Goal: Information Seeking & Learning: Learn about a topic

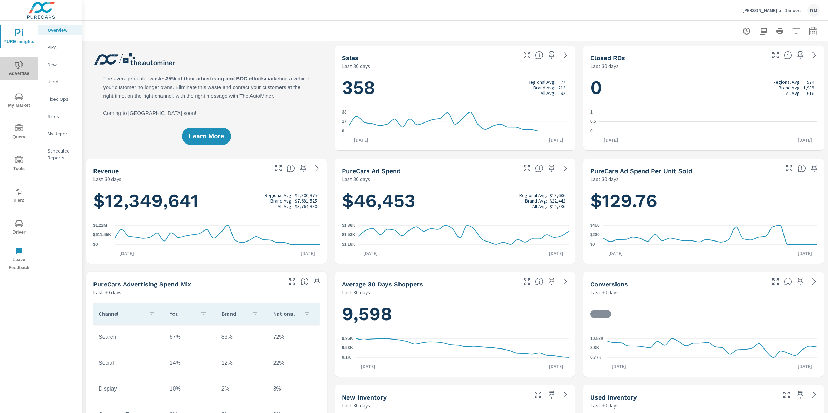
click at [22, 70] on span "Advertise" at bounding box center [18, 69] width 33 height 17
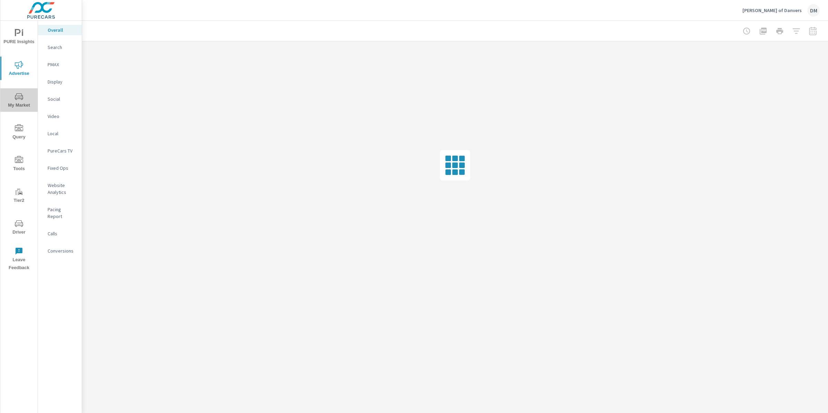
click at [23, 106] on span "My Market" at bounding box center [18, 100] width 33 height 17
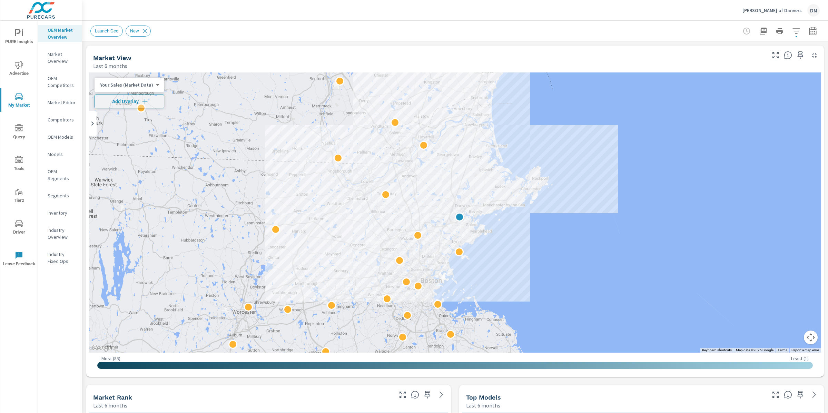
click at [809, 339] on button "Map camera controls" at bounding box center [811, 337] width 14 height 14
click at [793, 305] on button "Zoom in" at bounding box center [793, 303] width 14 height 14
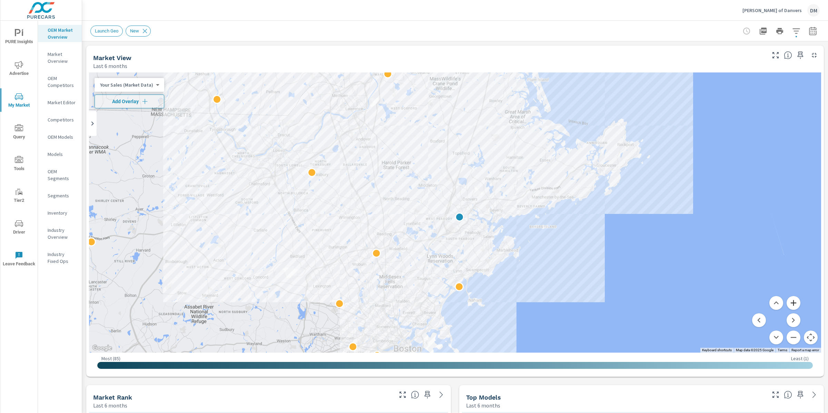
click at [792, 306] on button "Zoom in" at bounding box center [793, 303] width 14 height 14
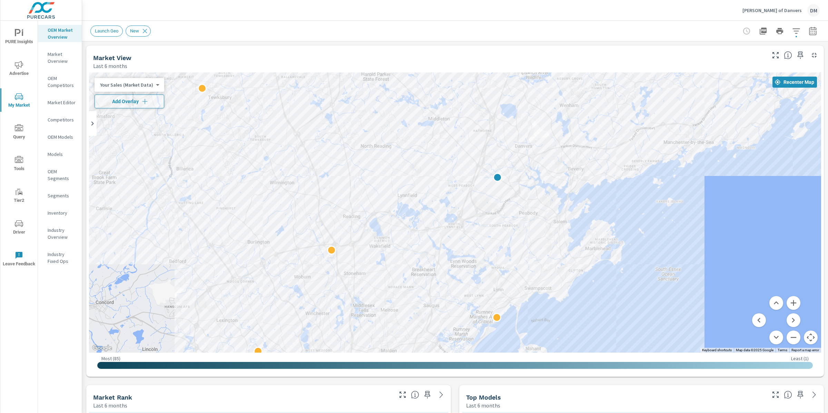
drag, startPoint x: 582, startPoint y: 301, endPoint x: 621, endPoint y: 259, distance: 57.1
click at [621, 259] on div at bounding box center [824, 359] width 662 height 373
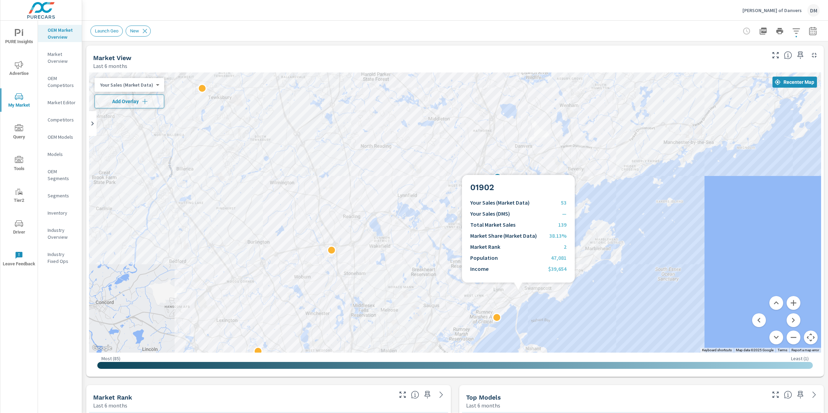
click at [518, 291] on div at bounding box center [786, 398] width 662 height 373
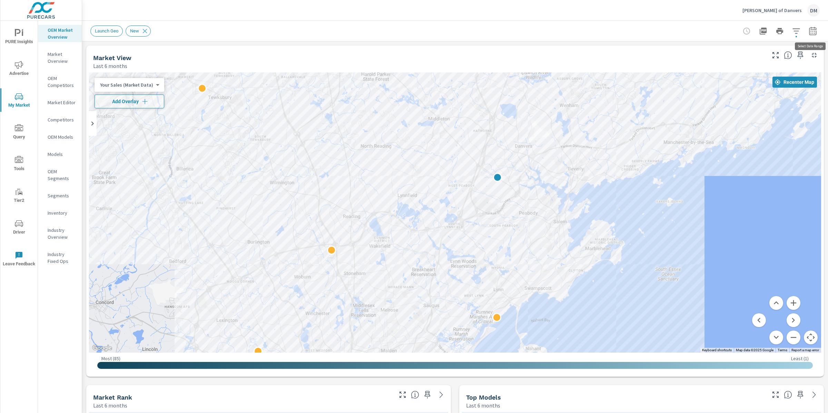
click at [821, 31] on div "Launch Geo New" at bounding box center [455, 31] width 746 height 20
click at [815, 30] on icon "button" at bounding box center [813, 31] width 8 height 8
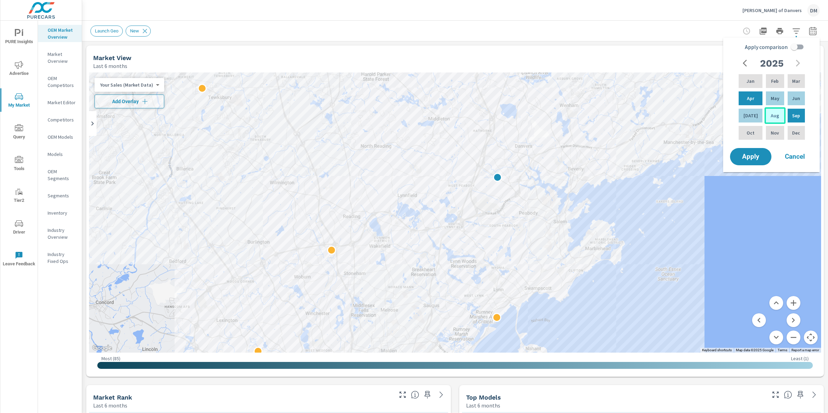
click at [775, 118] on p "Aug" at bounding box center [775, 115] width 8 height 7
click at [799, 119] on div "Sep" at bounding box center [796, 115] width 20 height 17
click at [751, 119] on p "Jul" at bounding box center [750, 115] width 14 height 7
click at [773, 117] on p "Aug" at bounding box center [775, 115] width 8 height 7
click at [799, 116] on div "Sep" at bounding box center [796, 115] width 20 height 17
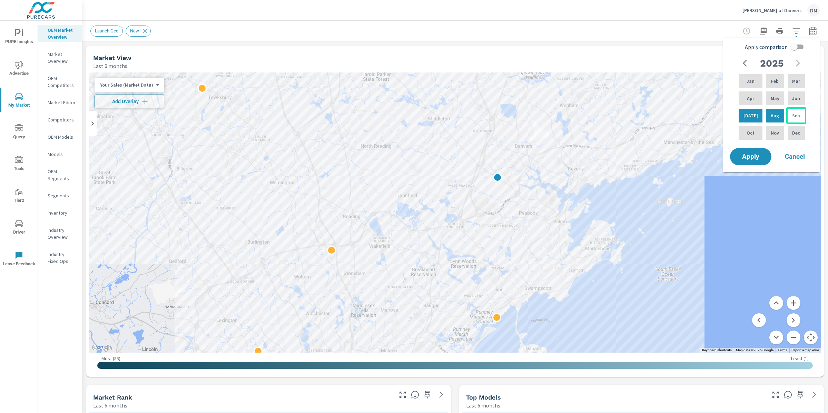
click at [797, 116] on p "Sep" at bounding box center [796, 115] width 8 height 7
click at [794, 117] on p "Sep" at bounding box center [796, 115] width 8 height 7
drag, startPoint x: 795, startPoint y: 117, endPoint x: 749, endPoint y: 117, distance: 45.9
click at [749, 117] on div "Jan Feb Mar Apr May Jun Jul Aug Sep Oct Nov Dec" at bounding box center [771, 107] width 69 height 68
click at [793, 119] on div "Sep" at bounding box center [796, 115] width 20 height 17
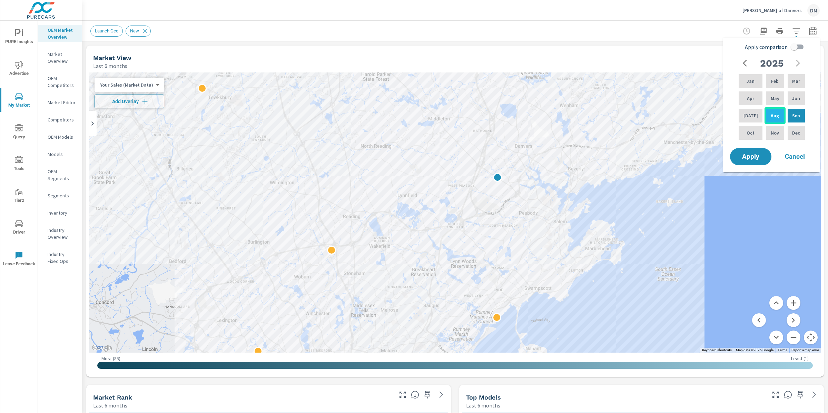
click at [776, 118] on div "Aug" at bounding box center [774, 115] width 21 height 17
click at [749, 115] on p "Jul" at bounding box center [750, 115] width 14 height 7
click at [757, 156] on span "Apply" at bounding box center [750, 157] width 28 height 7
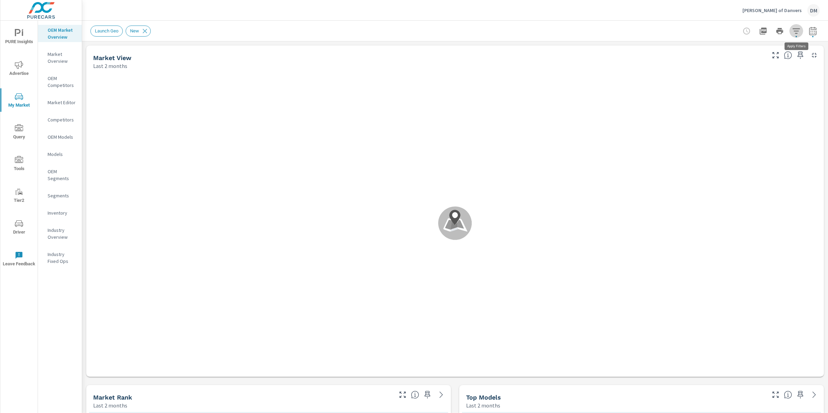
click at [796, 31] on icon "button" at bounding box center [796, 31] width 8 height 8
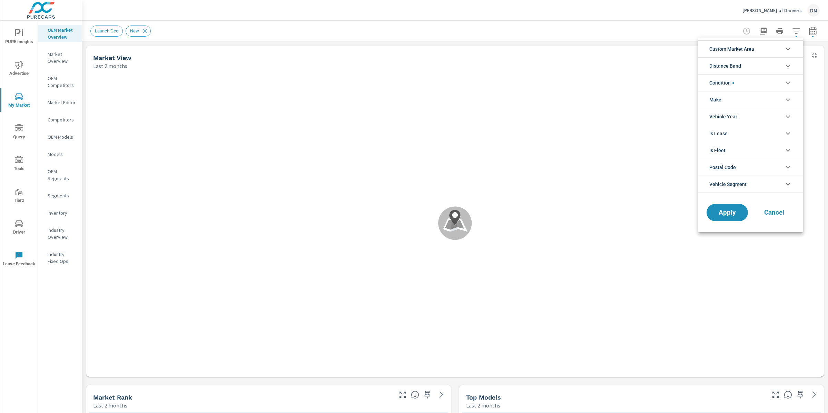
drag, startPoint x: 756, startPoint y: 67, endPoint x: 761, endPoint y: 65, distance: 5.1
click at [756, 66] on li "Distance Band" at bounding box center [750, 65] width 105 height 17
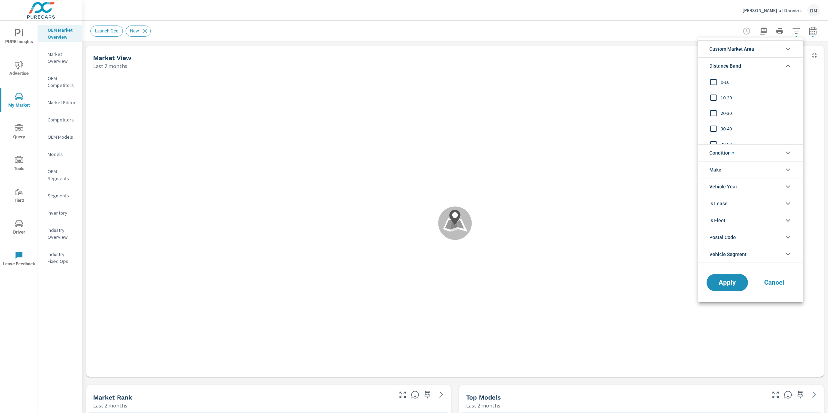
click at [765, 64] on li "Distance Band" at bounding box center [750, 65] width 105 height 17
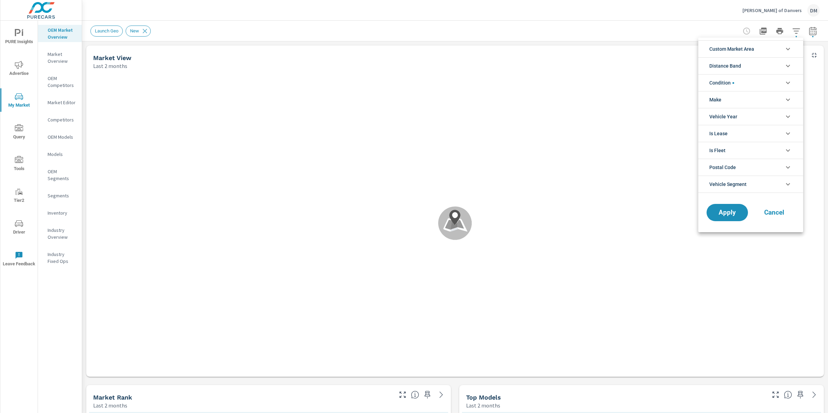
click at [774, 48] on li "Custom Market Area" at bounding box center [750, 48] width 105 height 17
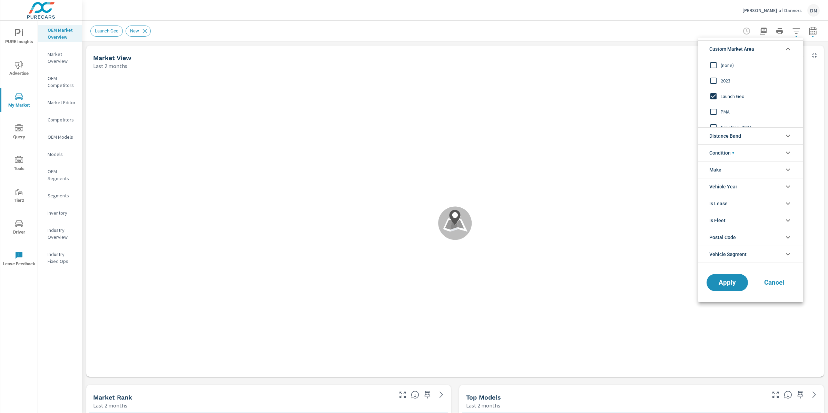
click at [781, 49] on li "Custom Market Area" at bounding box center [750, 48] width 105 height 17
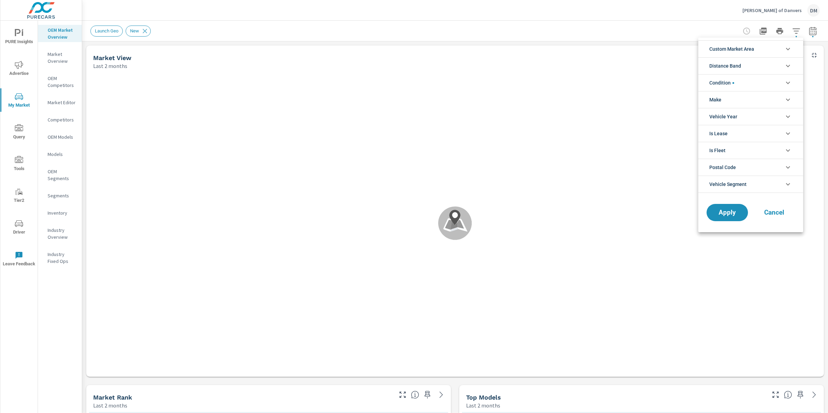
click at [743, 96] on li "Make" at bounding box center [750, 99] width 105 height 17
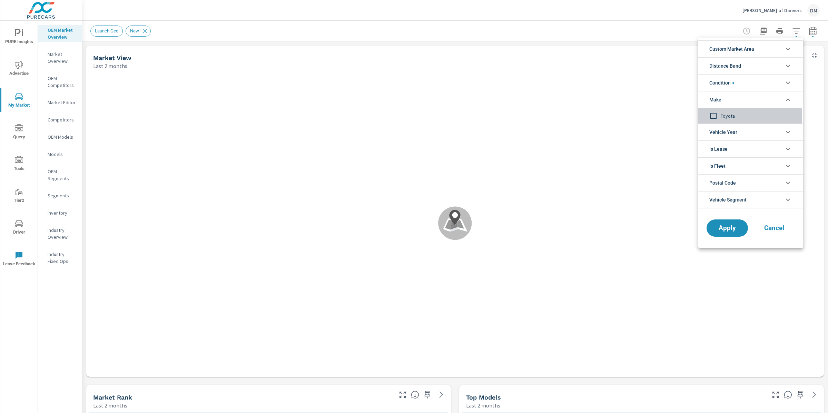
click at [714, 115] on input "filter options" at bounding box center [713, 116] width 14 height 14
drag, startPoint x: 712, startPoint y: 114, endPoint x: 724, endPoint y: 143, distance: 31.7
click at [712, 114] on input "filter options" at bounding box center [713, 116] width 14 height 14
click at [776, 227] on span "Cancel" at bounding box center [774, 228] width 28 height 6
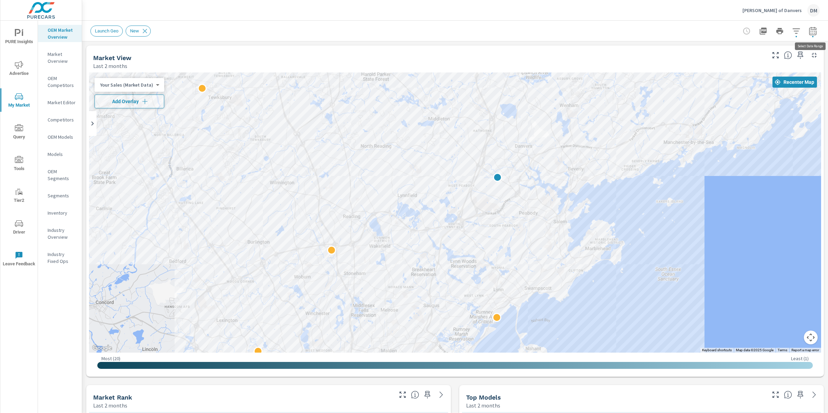
click at [810, 32] on icon "button" at bounding box center [813, 31] width 8 height 8
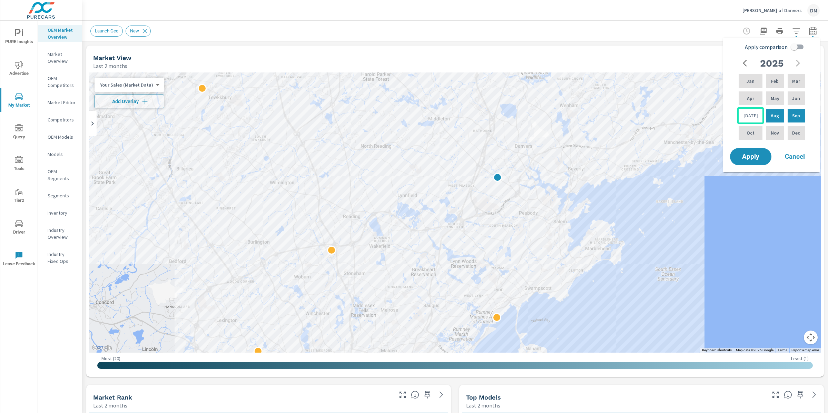
click at [750, 116] on p "Jul" at bounding box center [750, 115] width 14 height 7
click at [793, 116] on p "Sep" at bounding box center [796, 115] width 8 height 7
click at [757, 159] on span "Apply" at bounding box center [750, 157] width 28 height 7
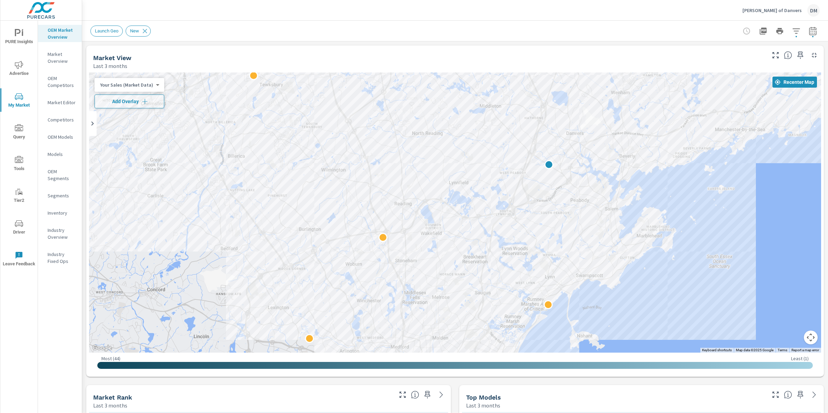
drag, startPoint x: 508, startPoint y: 260, endPoint x: 570, endPoint y: 244, distance: 63.7
click at [570, 244] on div at bounding box center [837, 386] width 662 height 373
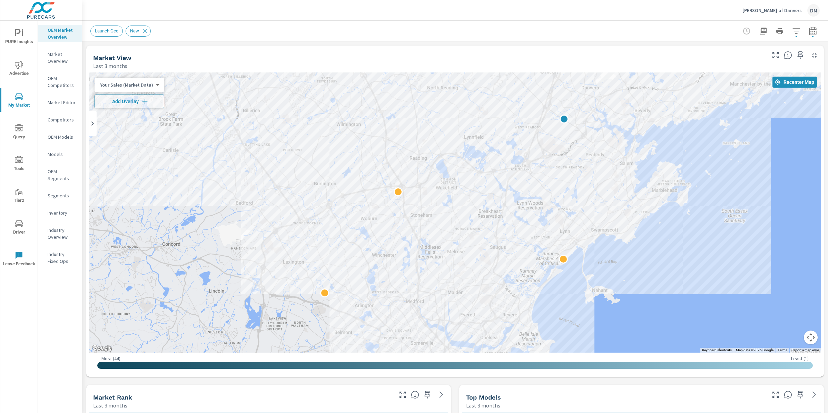
drag, startPoint x: 606, startPoint y: 266, endPoint x: 613, endPoint y: 222, distance: 44.3
click at [613, 222] on div at bounding box center [793, 355] width 662 height 373
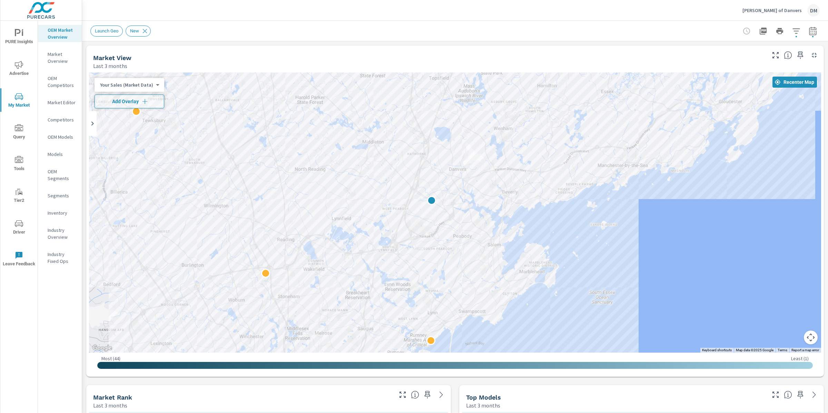
drag, startPoint x: 633, startPoint y: 189, endPoint x: 501, endPoint y: 271, distance: 156.0
click at [501, 271] on div at bounding box center [455, 212] width 732 height 280
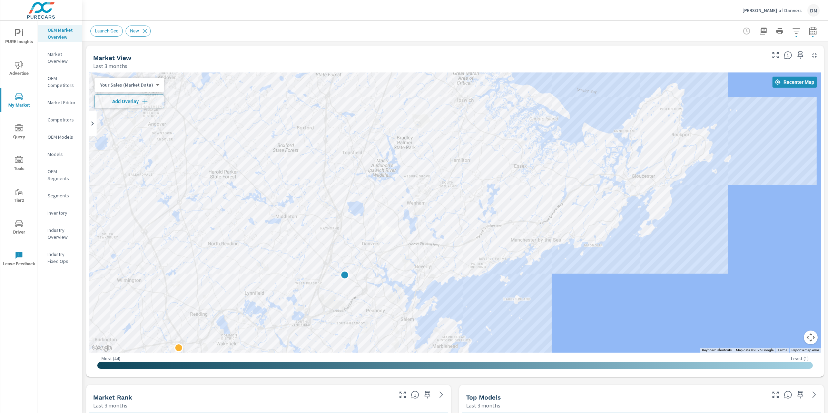
drag, startPoint x: 559, startPoint y: 164, endPoint x: 479, endPoint y: 240, distance: 110.0
click at [479, 240] on div at bounding box center [455, 212] width 732 height 280
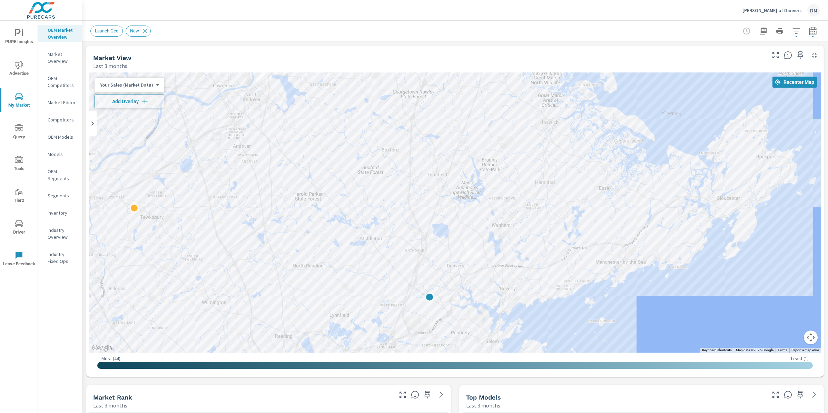
drag, startPoint x: 412, startPoint y: 216, endPoint x: 500, endPoint y: 232, distance: 89.5
click at [500, 232] on div at bounding box center [455, 212] width 732 height 280
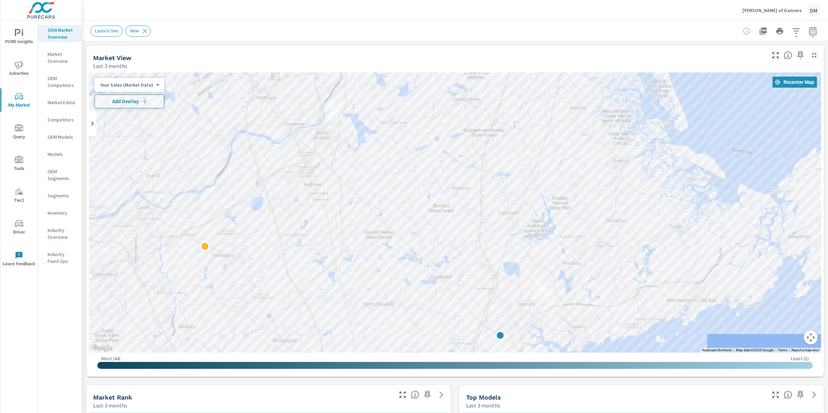
drag, startPoint x: 618, startPoint y: 183, endPoint x: 647, endPoint y: 222, distance: 48.3
click at [690, 222] on div at bounding box center [455, 212] width 732 height 280
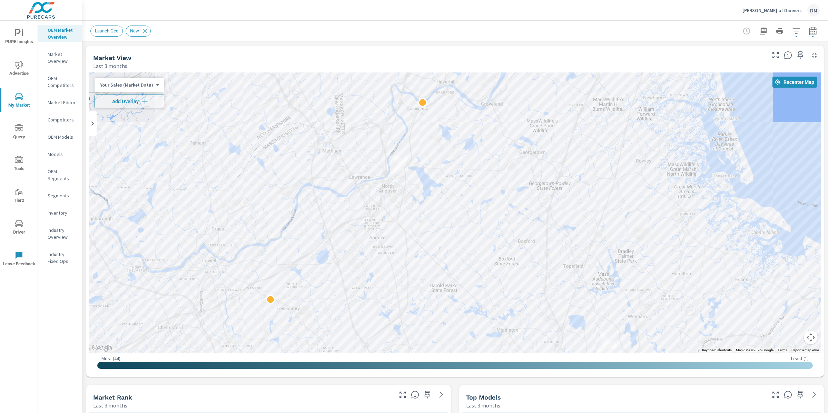
drag, startPoint x: 635, startPoint y: 175, endPoint x: 702, endPoint y: 229, distance: 86.1
click at [702, 228] on div at bounding box center [455, 212] width 732 height 280
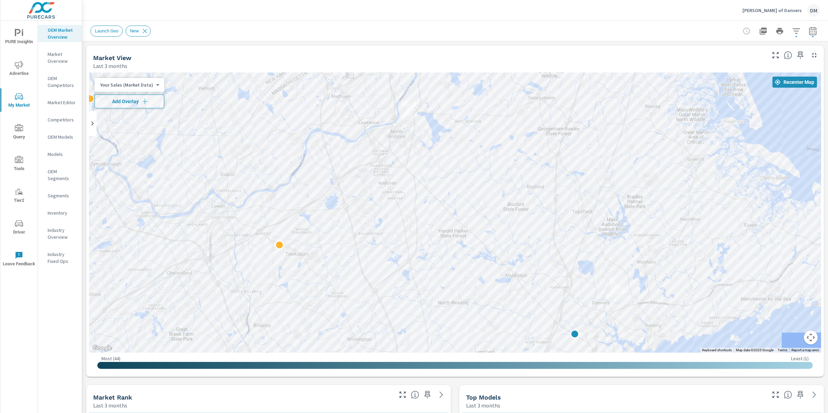
drag, startPoint x: 665, startPoint y: 293, endPoint x: 677, endPoint y: 231, distance: 62.9
click at [678, 230] on div at bounding box center [795, 345] width 662 height 373
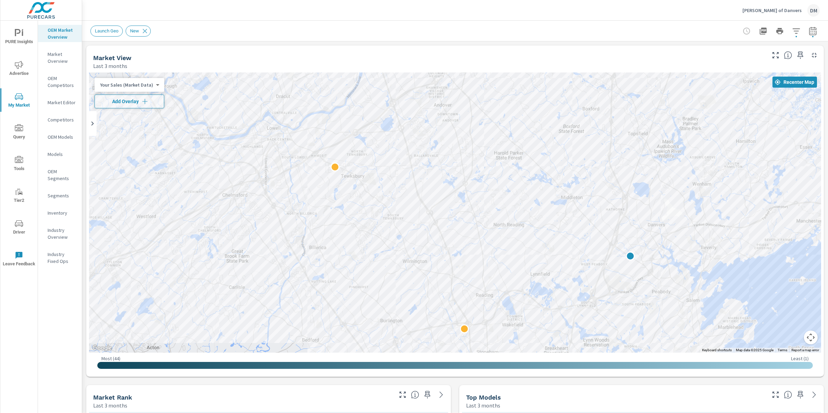
drag, startPoint x: 551, startPoint y: 220, endPoint x: 580, endPoint y: 179, distance: 49.8
click at [604, 149] on div at bounding box center [838, 328] width 662 height 373
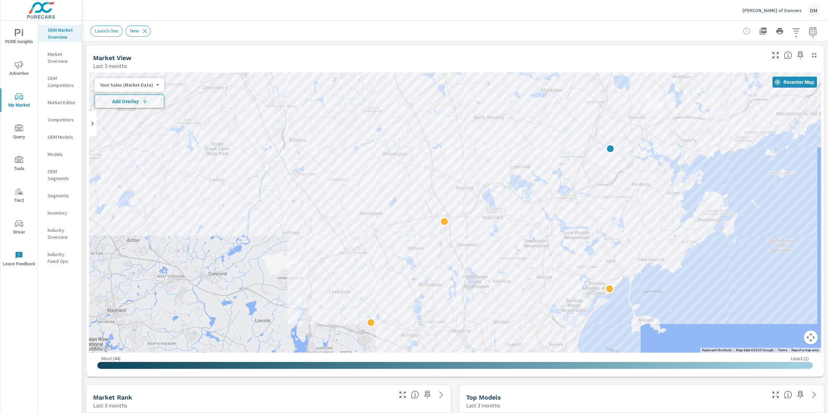
drag, startPoint x: 473, startPoint y: 245, endPoint x: 452, endPoint y: 136, distance: 110.6
click at [452, 136] on div at bounding box center [766, 291] width 662 height 373
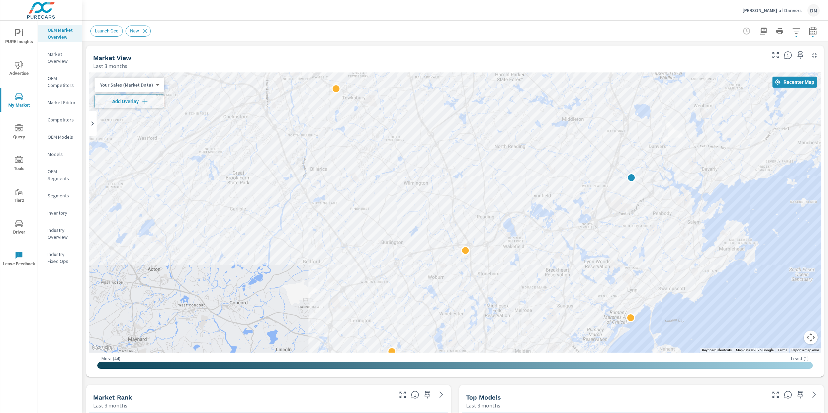
drag, startPoint x: 525, startPoint y: 268, endPoint x: 546, endPoint y: 298, distance: 36.9
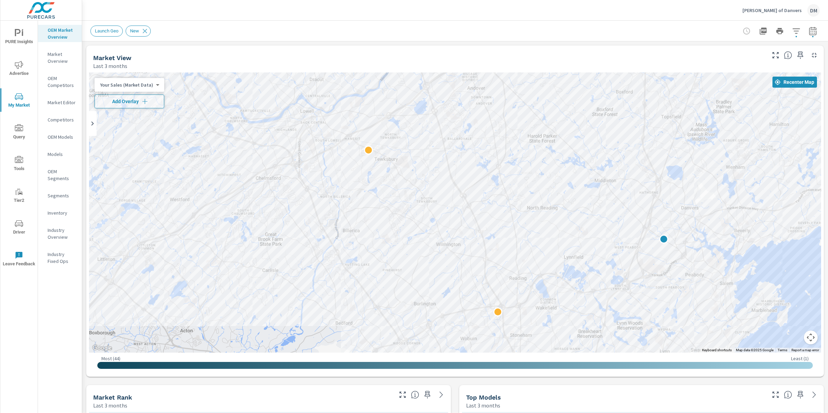
drag, startPoint x: 537, startPoint y: 186, endPoint x: 565, endPoint y: 257, distance: 76.4
click at [568, 260] on div at bounding box center [455, 212] width 732 height 280
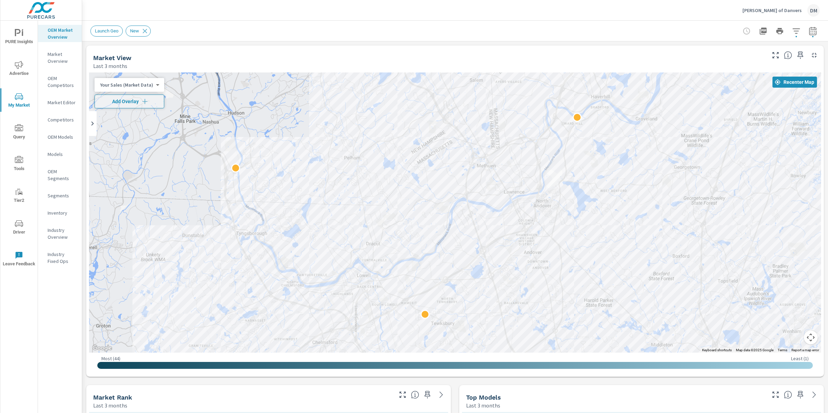
drag, startPoint x: 513, startPoint y: 150, endPoint x: 570, endPoint y: 296, distance: 156.8
click at [571, 298] on div at bounding box center [455, 212] width 732 height 280
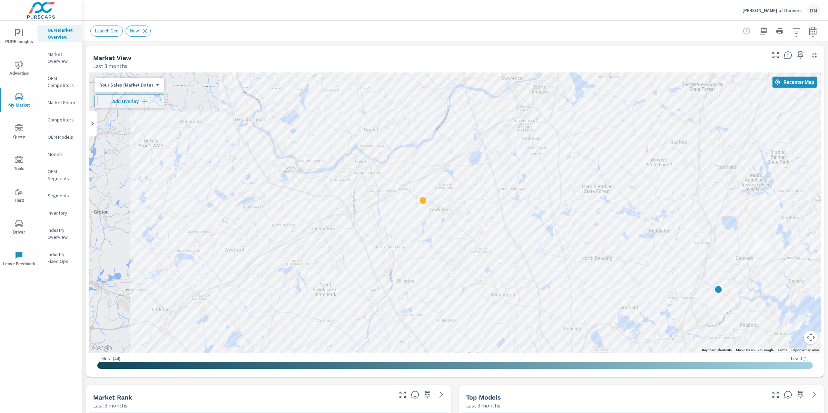
drag, startPoint x: 492, startPoint y: 286, endPoint x: 489, endPoint y: 159, distance: 127.0
click at [489, 159] on div at bounding box center [784, 285] width 662 height 373
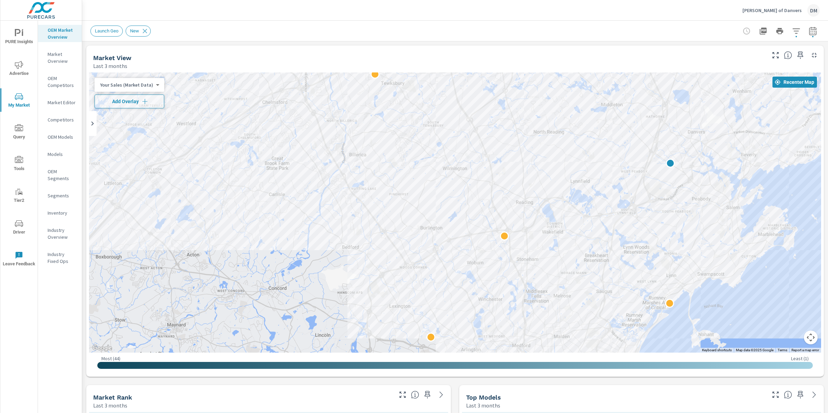
drag, startPoint x: 587, startPoint y: 244, endPoint x: 547, endPoint y: 149, distance: 103.3
click at [547, 149] on div at bounding box center [739, 284] width 662 height 373
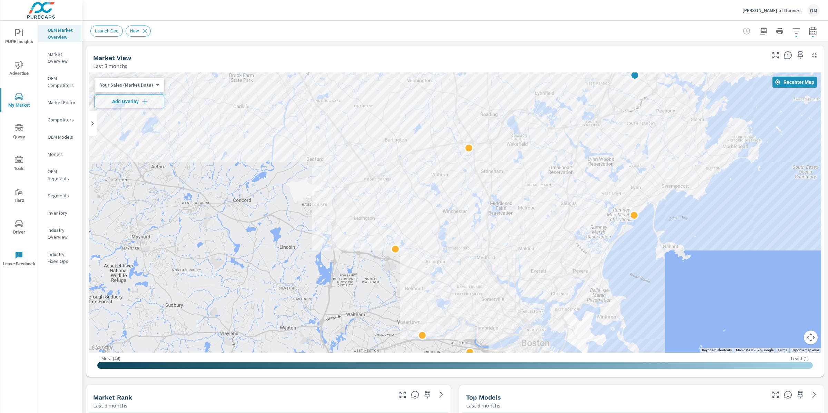
drag, startPoint x: 496, startPoint y: 236, endPoint x: 461, endPoint y: 147, distance: 95.5
click at [461, 147] on div at bounding box center [750, 311] width 662 height 373
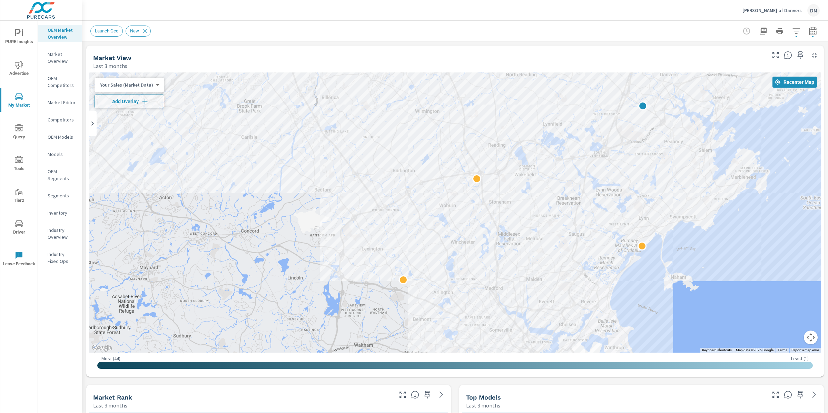
drag, startPoint x: 601, startPoint y: 186, endPoint x: 614, endPoint y: 251, distance: 66.5
click at [617, 253] on div at bounding box center [455, 212] width 732 height 280
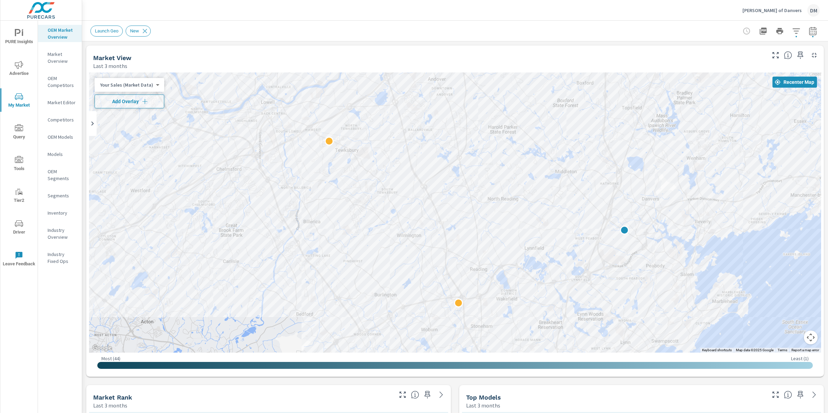
drag, startPoint x: 575, startPoint y: 218, endPoint x: 548, endPoint y: 299, distance: 85.4
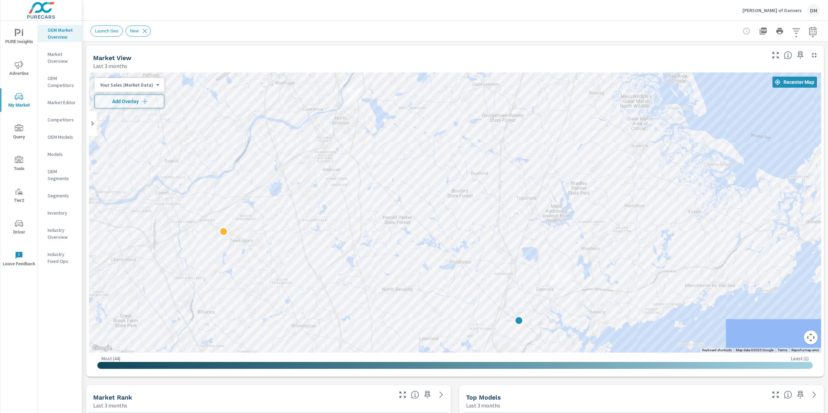
drag, startPoint x: 558, startPoint y: 179, endPoint x: 461, endPoint y: 260, distance: 126.2
click at [453, 269] on div at bounding box center [455, 212] width 732 height 280
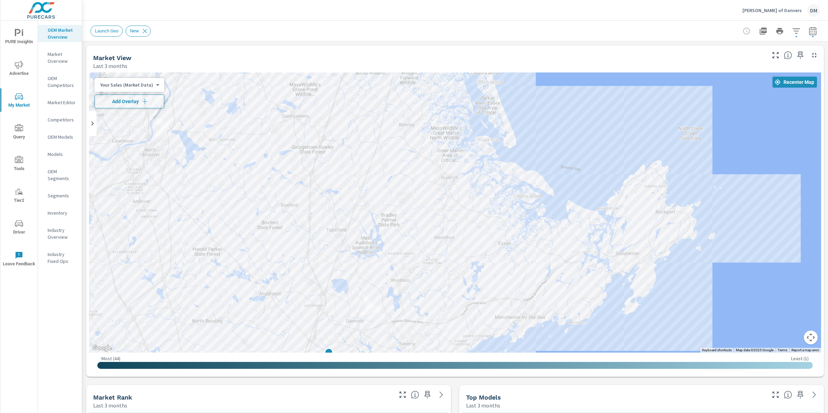
drag, startPoint x: 520, startPoint y: 192, endPoint x: 331, endPoint y: 226, distance: 191.6
click at [328, 226] on div at bounding box center [455, 212] width 732 height 280
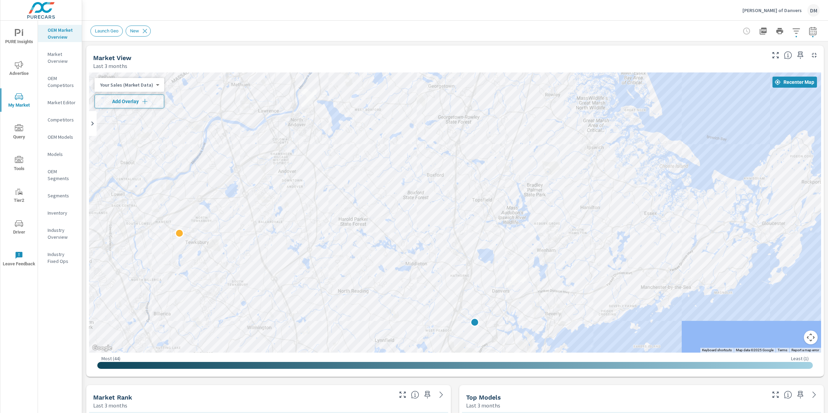
drag, startPoint x: 443, startPoint y: 209, endPoint x: 586, endPoint y: 181, distance: 145.9
click at [590, 180] on div at bounding box center [455, 212] width 732 height 280
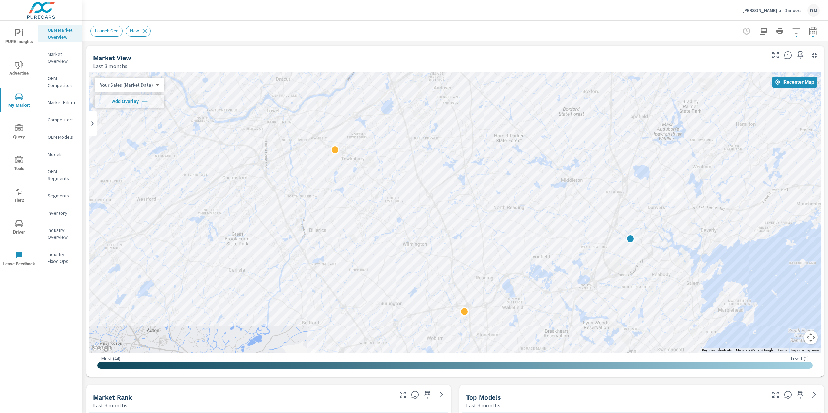
drag, startPoint x: 445, startPoint y: 229, endPoint x: 601, endPoint y: 146, distance: 176.6
click at [601, 146] on div at bounding box center [455, 212] width 732 height 280
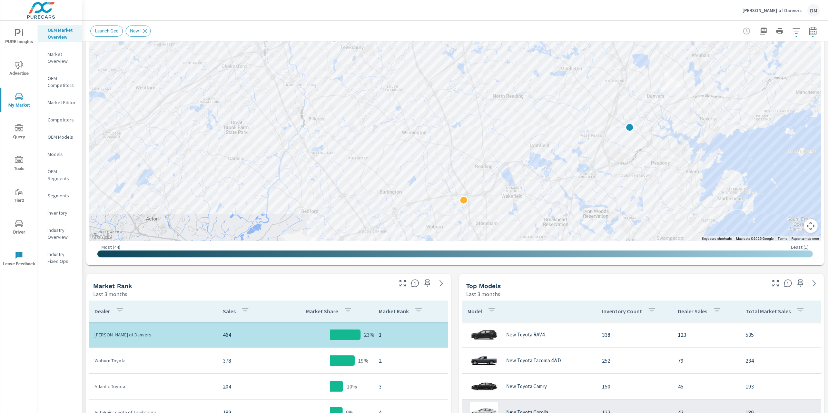
scroll to position [120, 0]
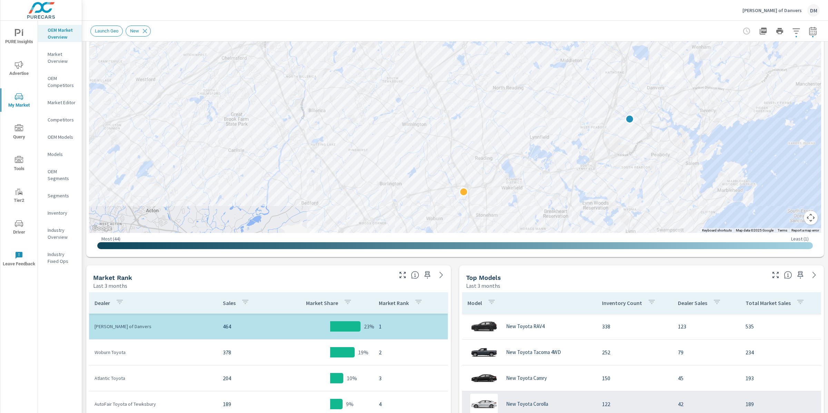
scroll to position [92, 0]
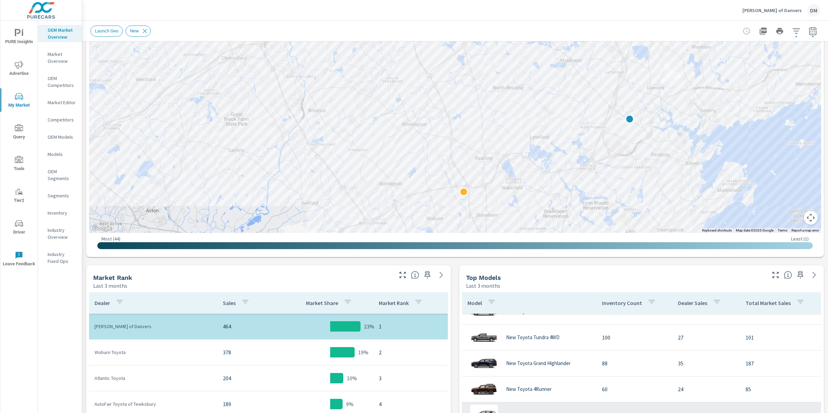
scroll to position [78, 4]
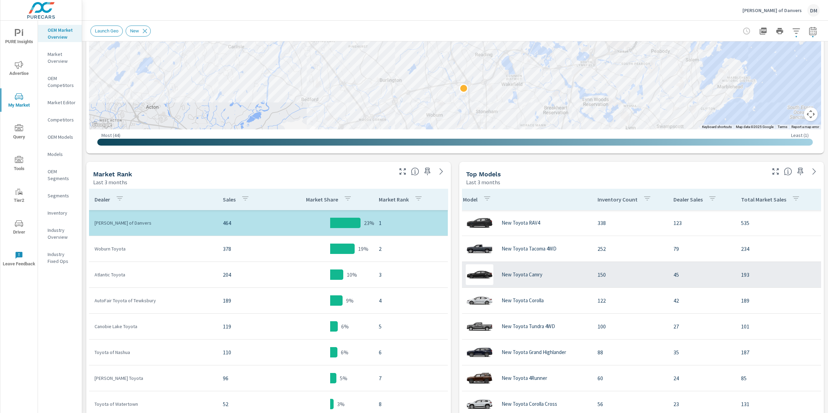
scroll to position [230, 0]
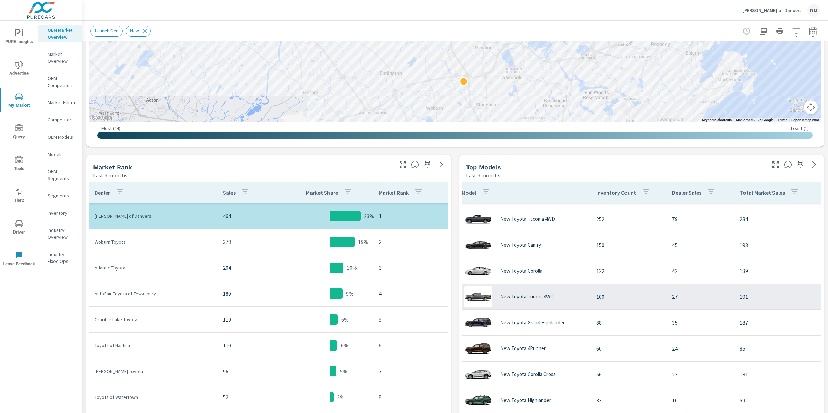
scroll to position [0, 6]
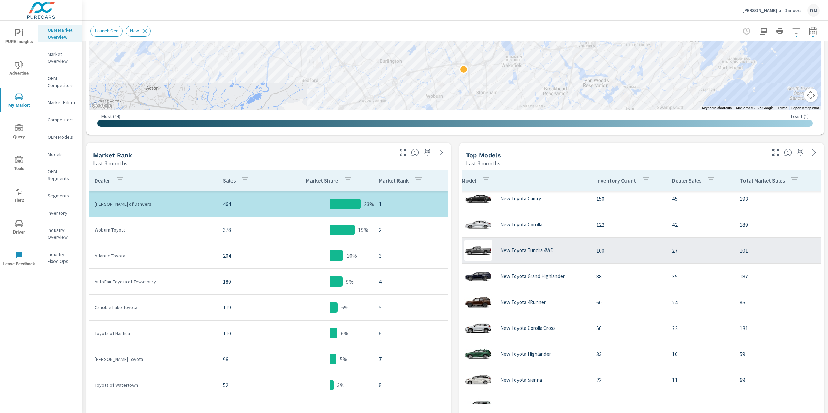
scroll to position [248, 0]
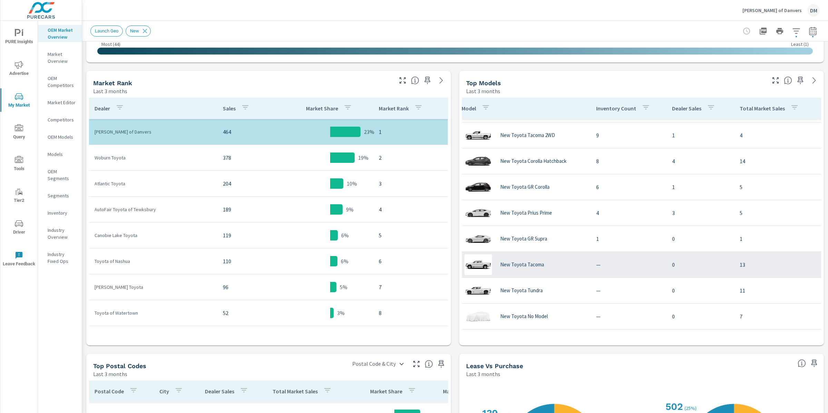
scroll to position [316, 0]
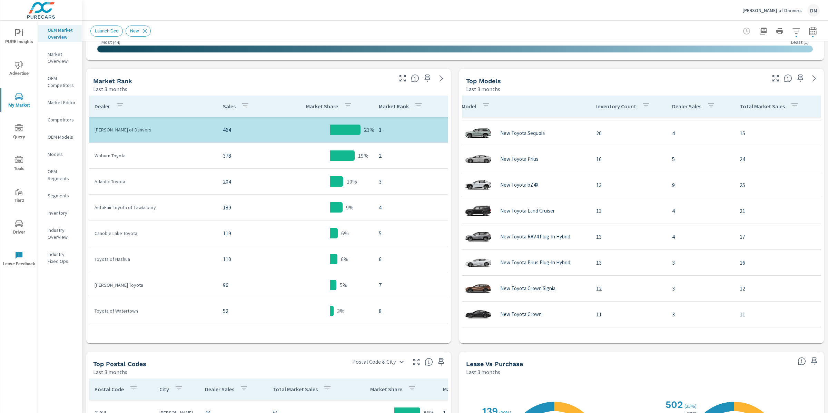
scroll to position [253, 6]
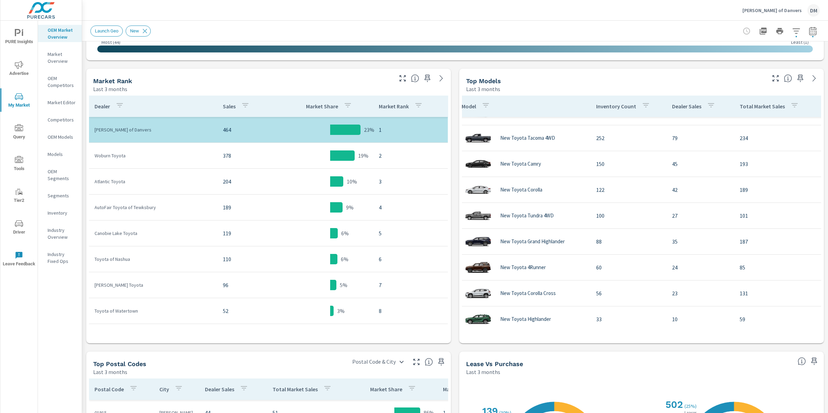
scroll to position [0, 6]
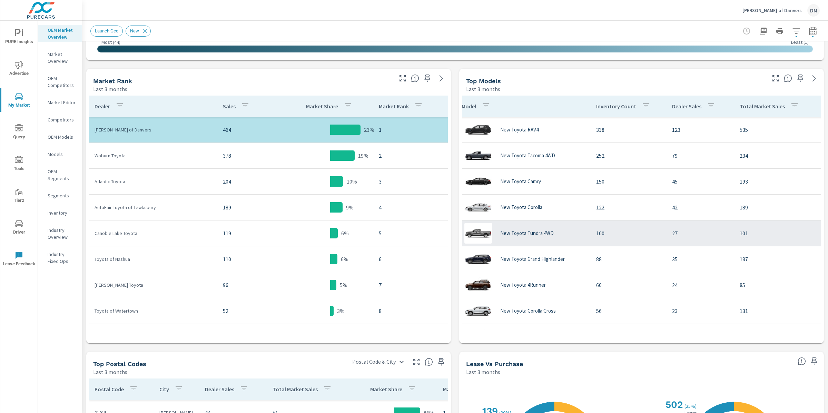
click at [567, 238] on div "New Toyota Tundra 4WD" at bounding box center [523, 233] width 123 height 21
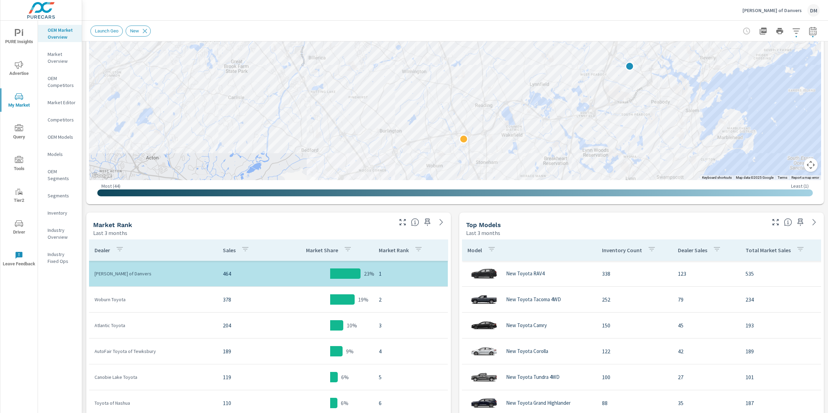
scroll to position [209, 0]
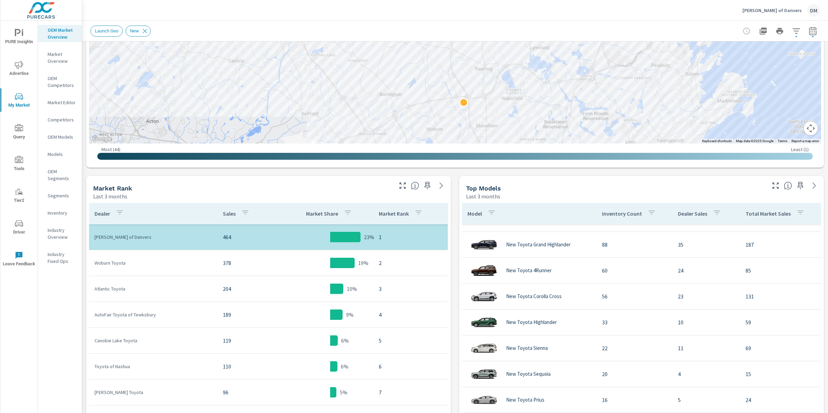
scroll to position [123, 0]
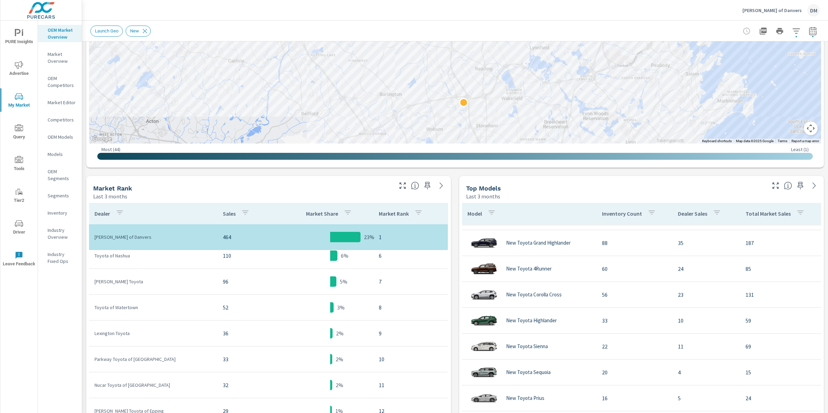
scroll to position [2, 0]
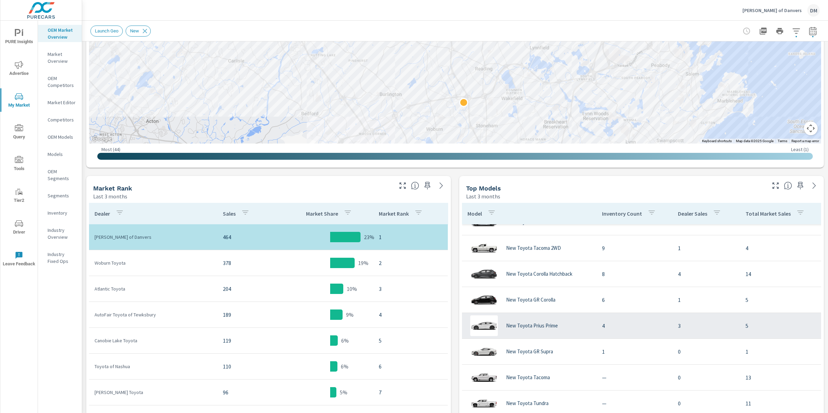
scroll to position [488, 0]
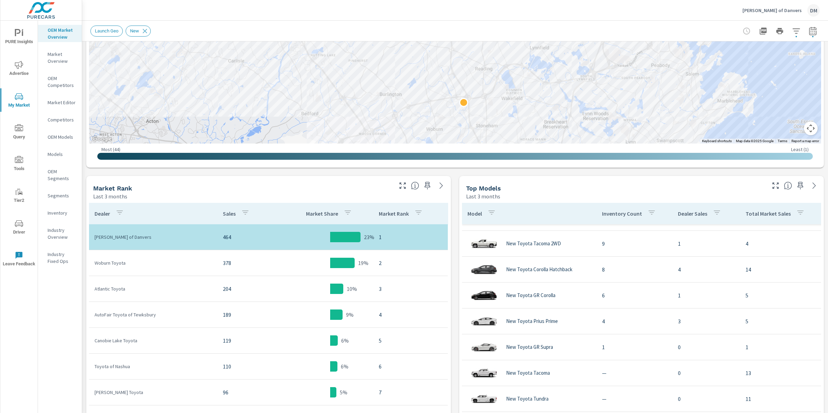
scroll to position [235, 0]
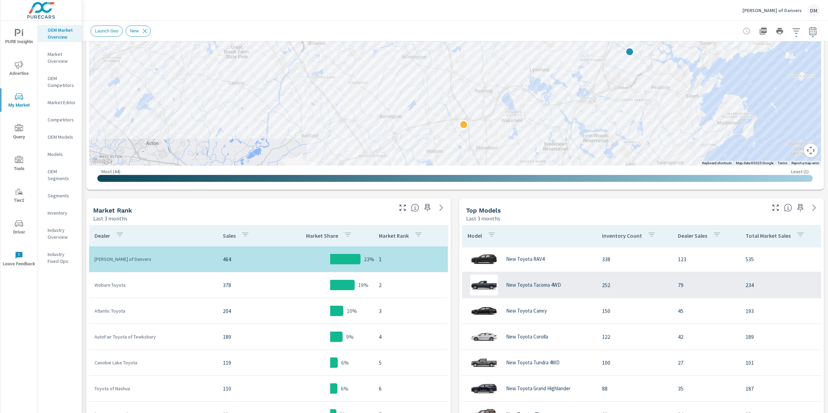
scroll to position [190, 0]
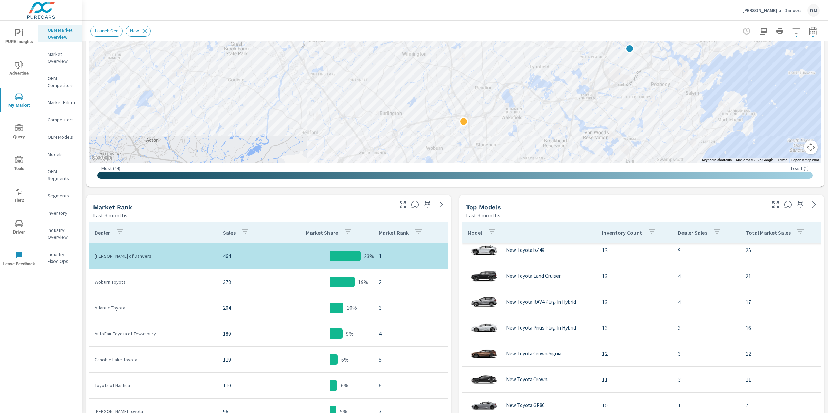
scroll to position [488, 0]
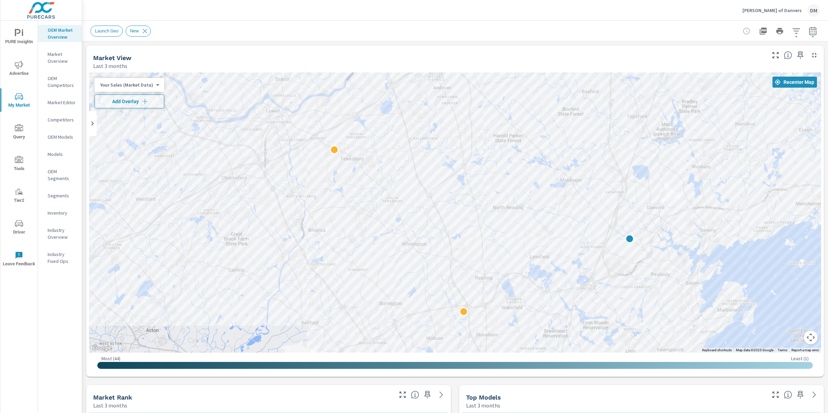
click at [60, 209] on p "Inventory" at bounding box center [62, 212] width 29 height 7
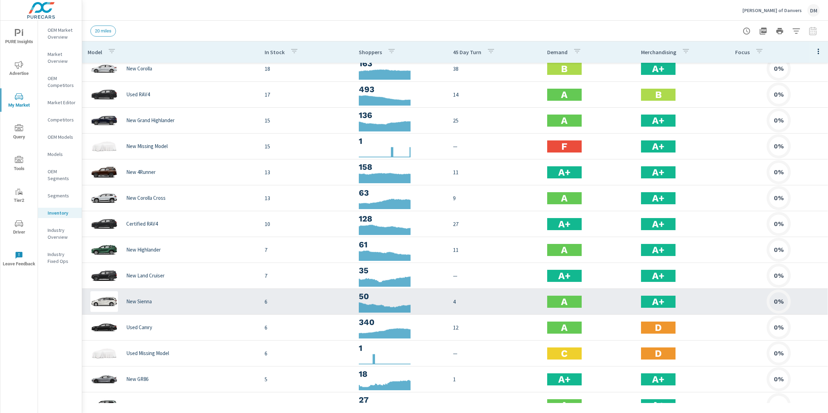
scroll to position [112, 0]
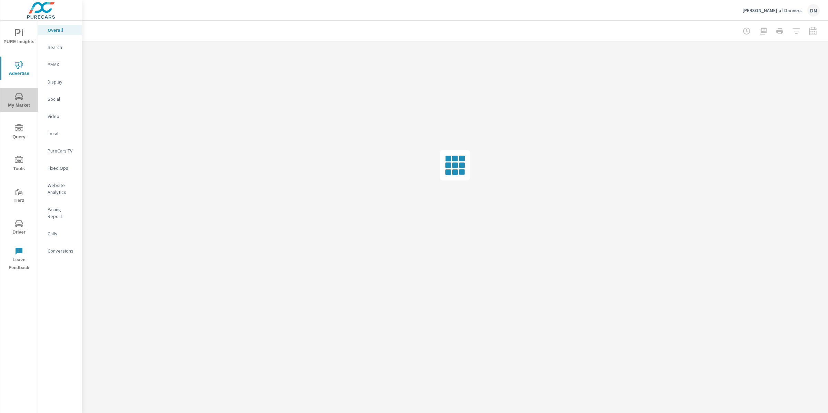
click at [19, 101] on span "My Market" at bounding box center [18, 100] width 33 height 17
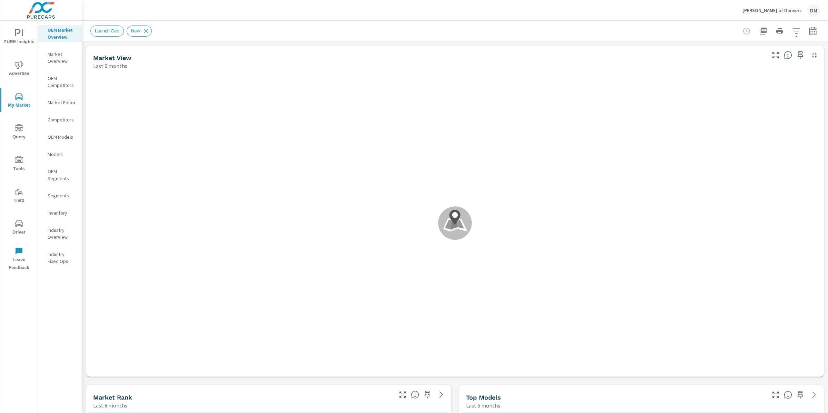
scroll to position [464, 0]
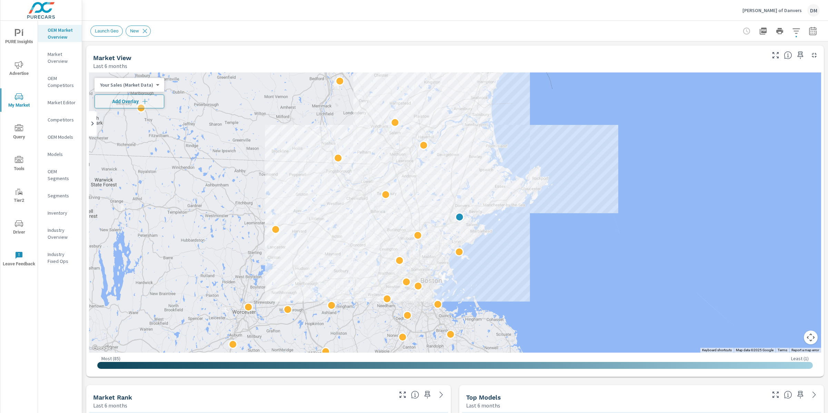
click at [61, 213] on p "Inventory" at bounding box center [62, 212] width 29 height 7
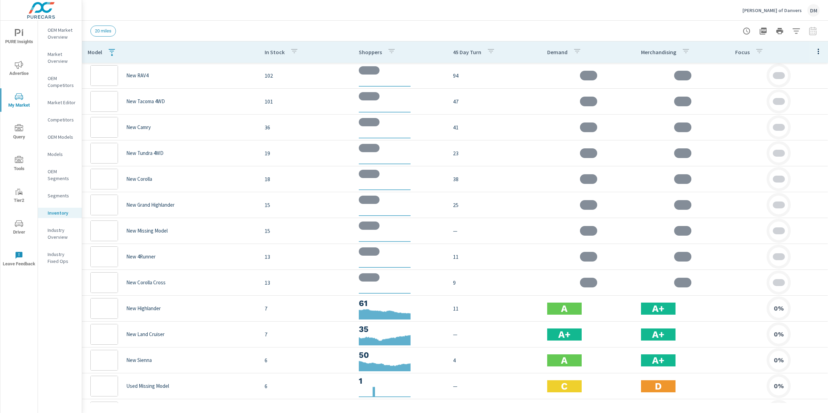
scroll to position [78, 0]
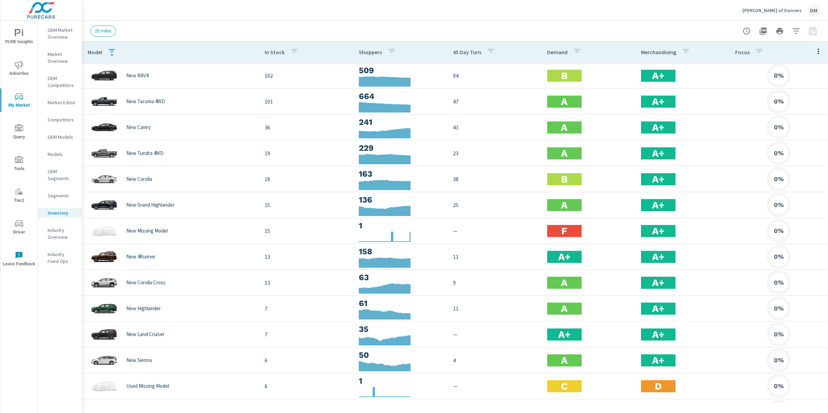
click at [110, 49] on icon "button" at bounding box center [112, 51] width 6 height 4
click at [100, 98] on input "Ne" at bounding box center [112, 99] width 79 height 14
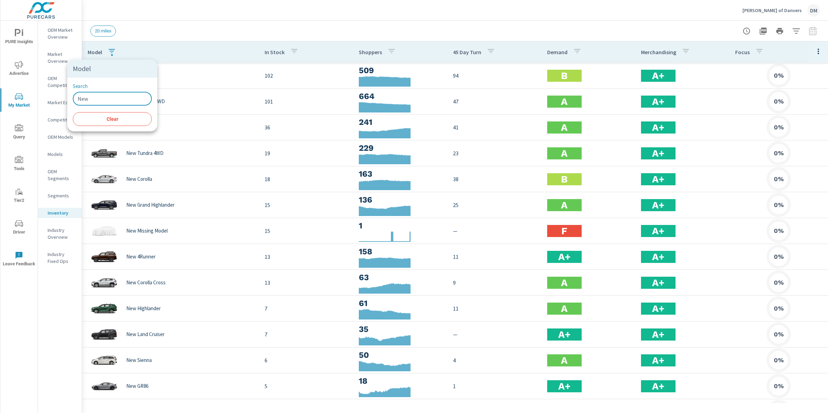
type input "New"
click at [577, 50] on icon "button" at bounding box center [577, 51] width 8 height 8
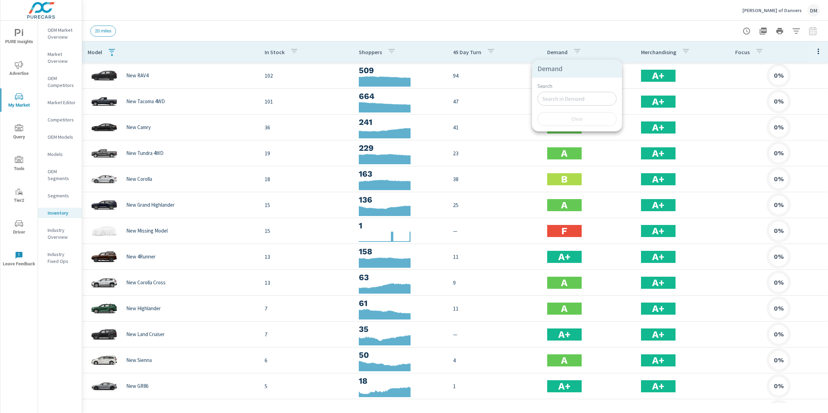
click at [587, 21] on div at bounding box center [414, 206] width 828 height 413
click at [580, 49] on icon "button" at bounding box center [577, 51] width 8 height 8
click at [570, 95] on input "Search" at bounding box center [576, 99] width 79 height 14
type input "A"
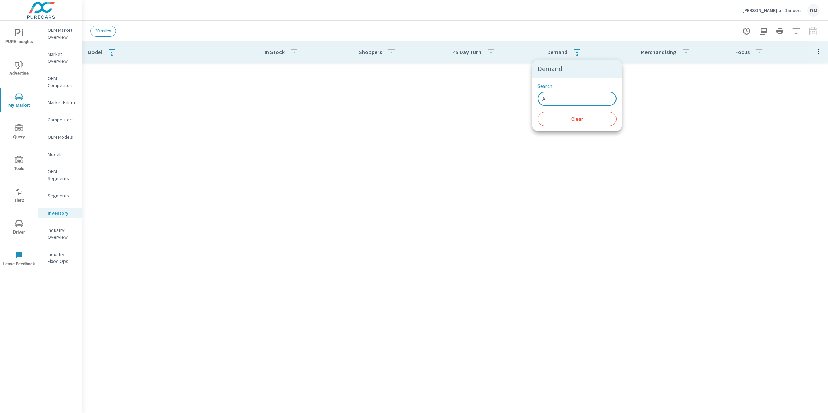
drag, startPoint x: 566, startPoint y: 99, endPoint x: 532, endPoint y: 97, distance: 34.2
click at [532, 97] on div "Search A ​ Clear" at bounding box center [577, 105] width 90 height 54
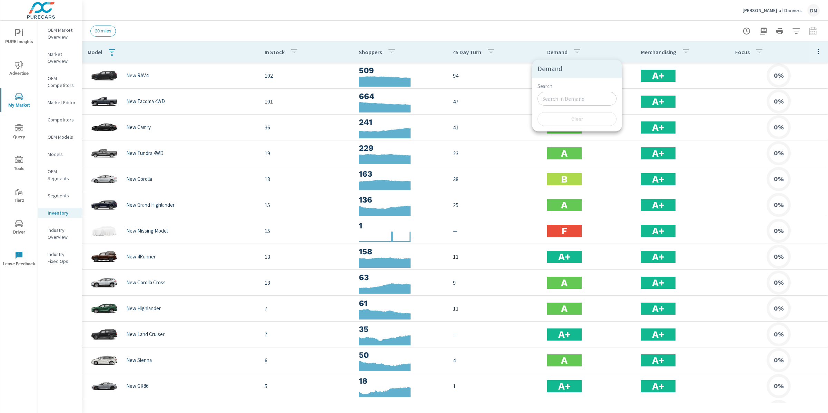
click at [556, 32] on div at bounding box center [414, 206] width 828 height 413
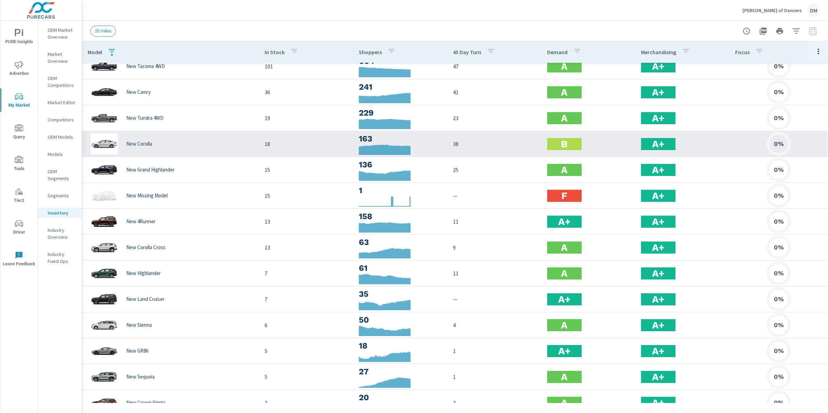
scroll to position [36, 0]
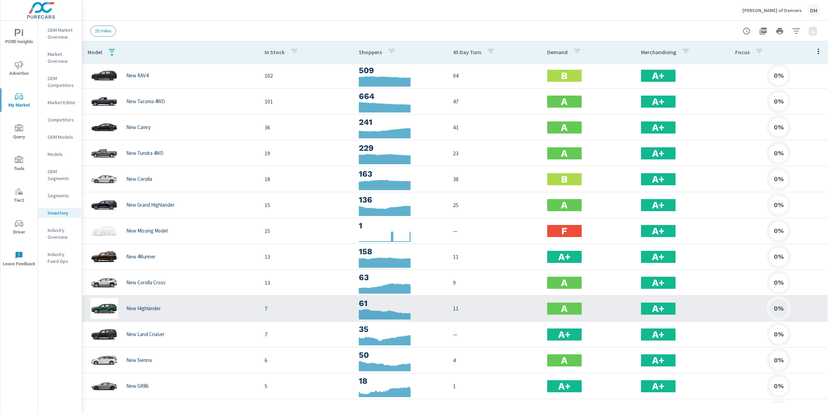
scroll to position [130, 0]
